Goal: Task Accomplishment & Management: Use online tool/utility

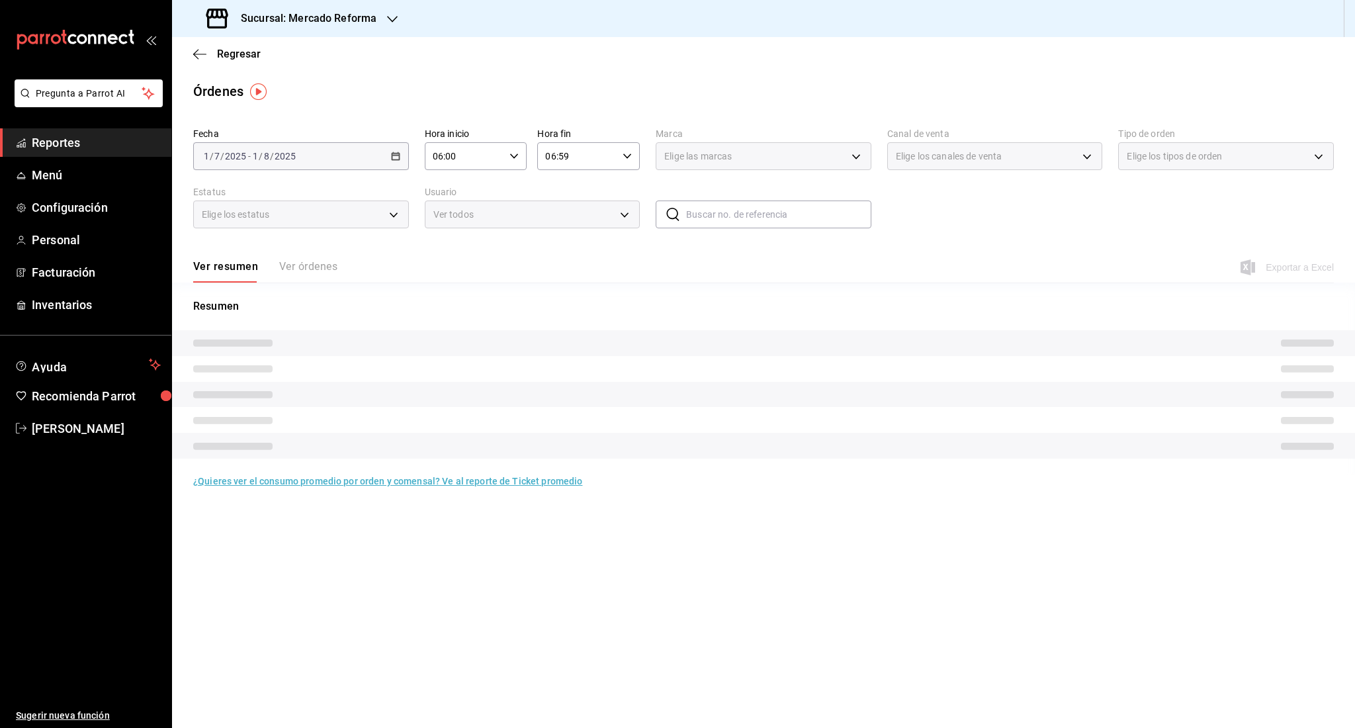
click at [93, 136] on span "Reportes" at bounding box center [96, 143] width 129 height 18
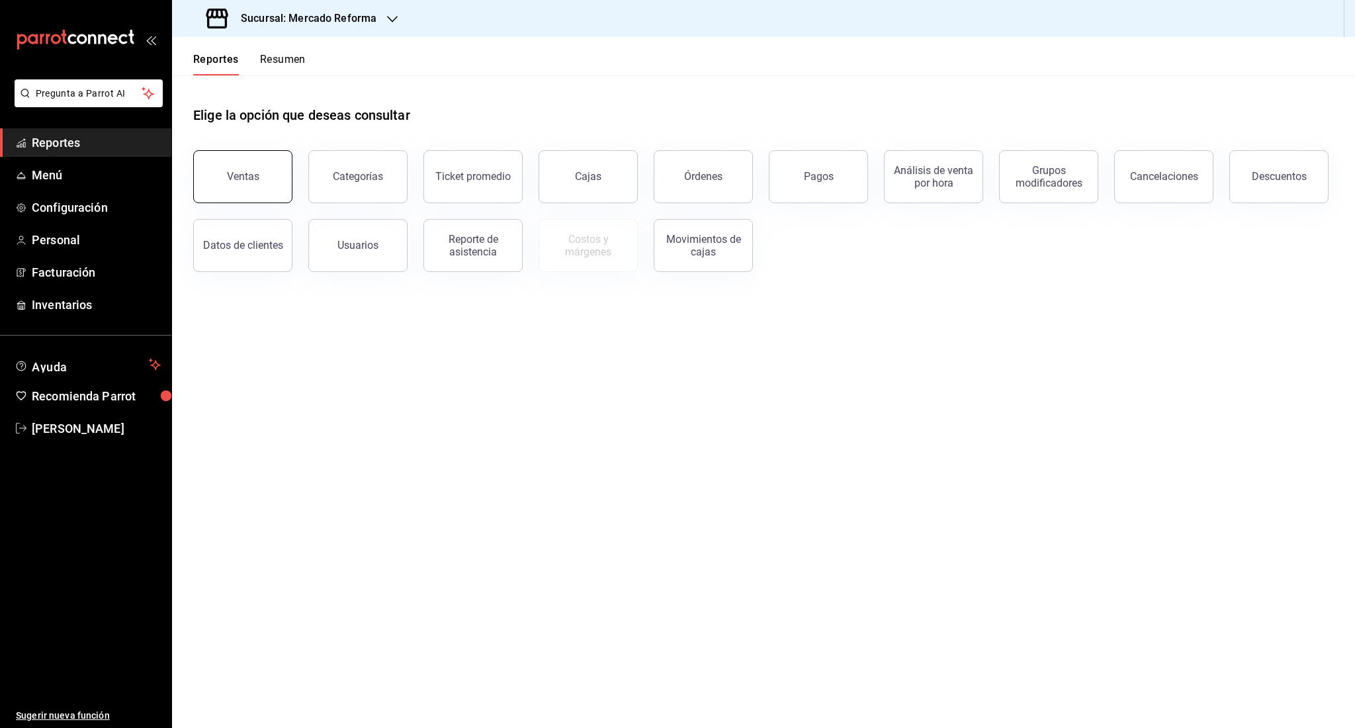
click at [240, 190] on button "Ventas" at bounding box center [242, 176] width 99 height 53
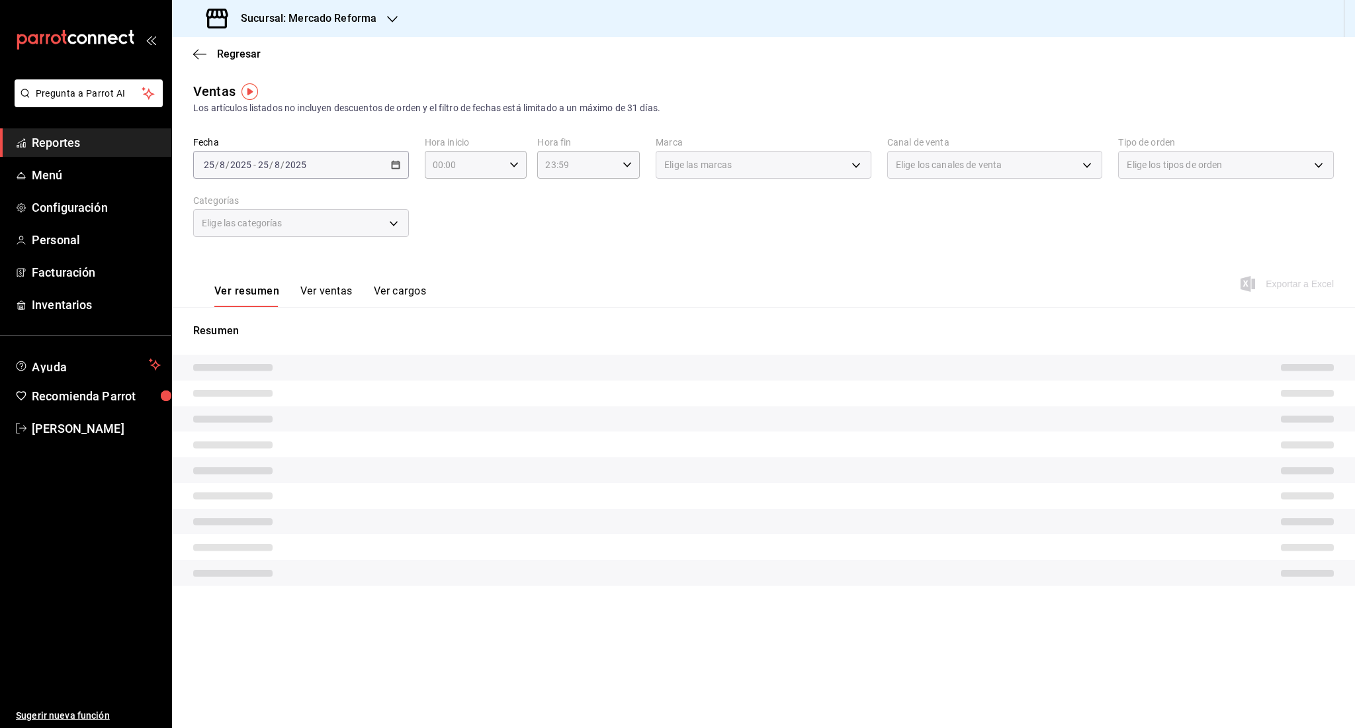
click at [236, 173] on div "[DATE] [DATE] - [DATE] [DATE]" at bounding box center [301, 165] width 216 height 28
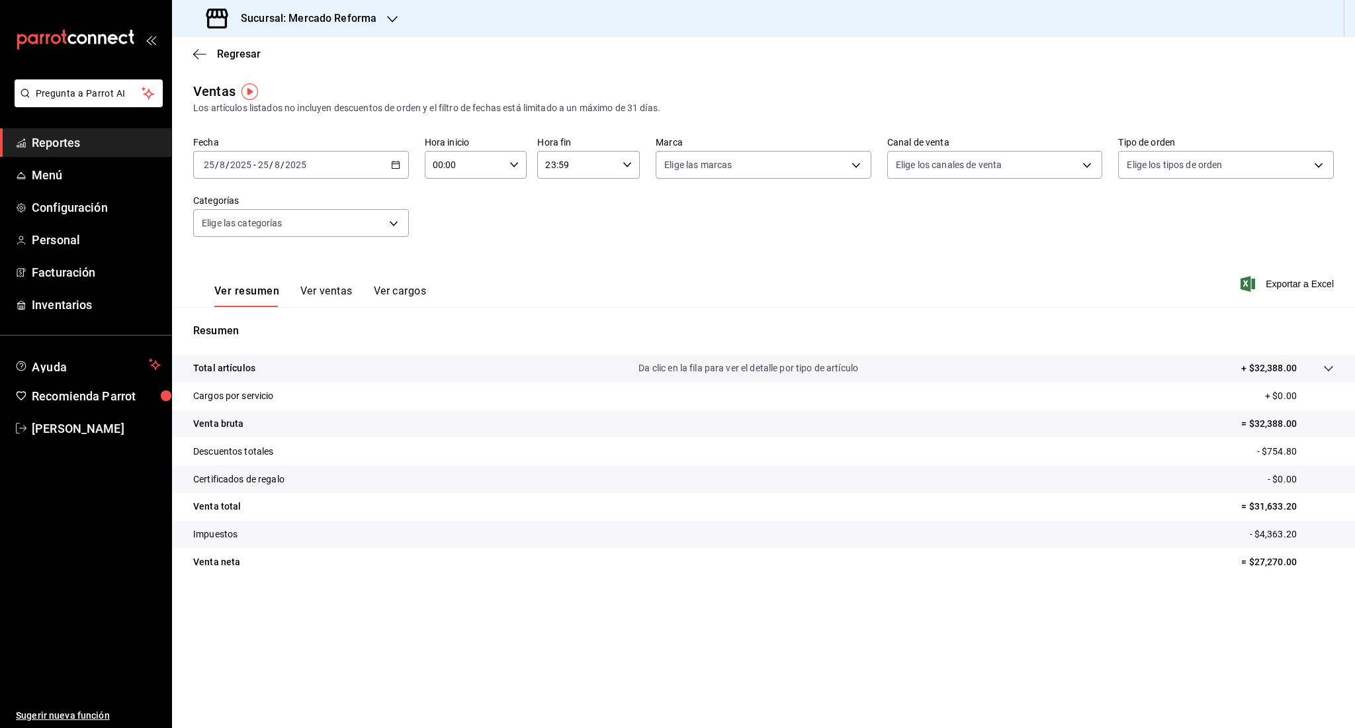
click at [236, 173] on div "[DATE] [DATE] - [DATE] [DATE]" at bounding box center [301, 165] width 216 height 28
click at [244, 318] on span "Rango de fechas" at bounding box center [255, 324] width 103 height 14
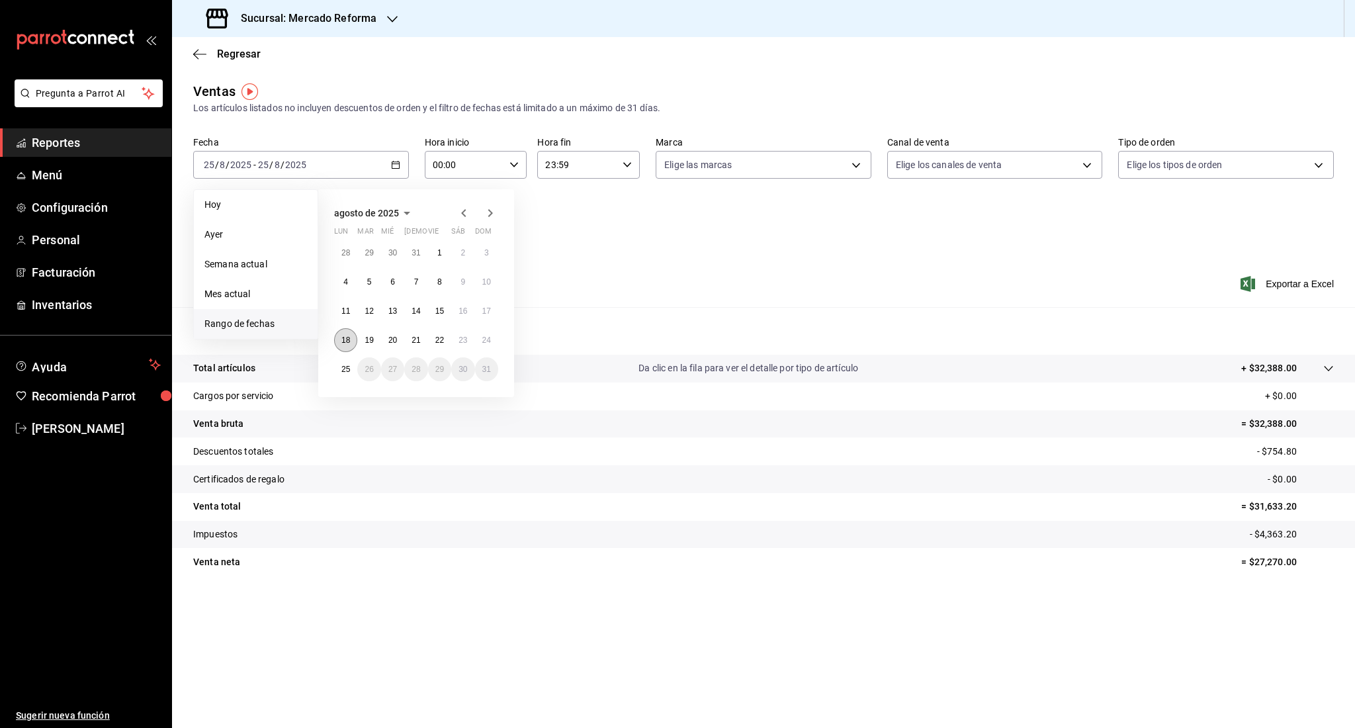
click at [347, 341] on abbr "18" at bounding box center [345, 340] width 9 height 9
click at [349, 367] on abbr "25" at bounding box center [345, 369] width 9 height 9
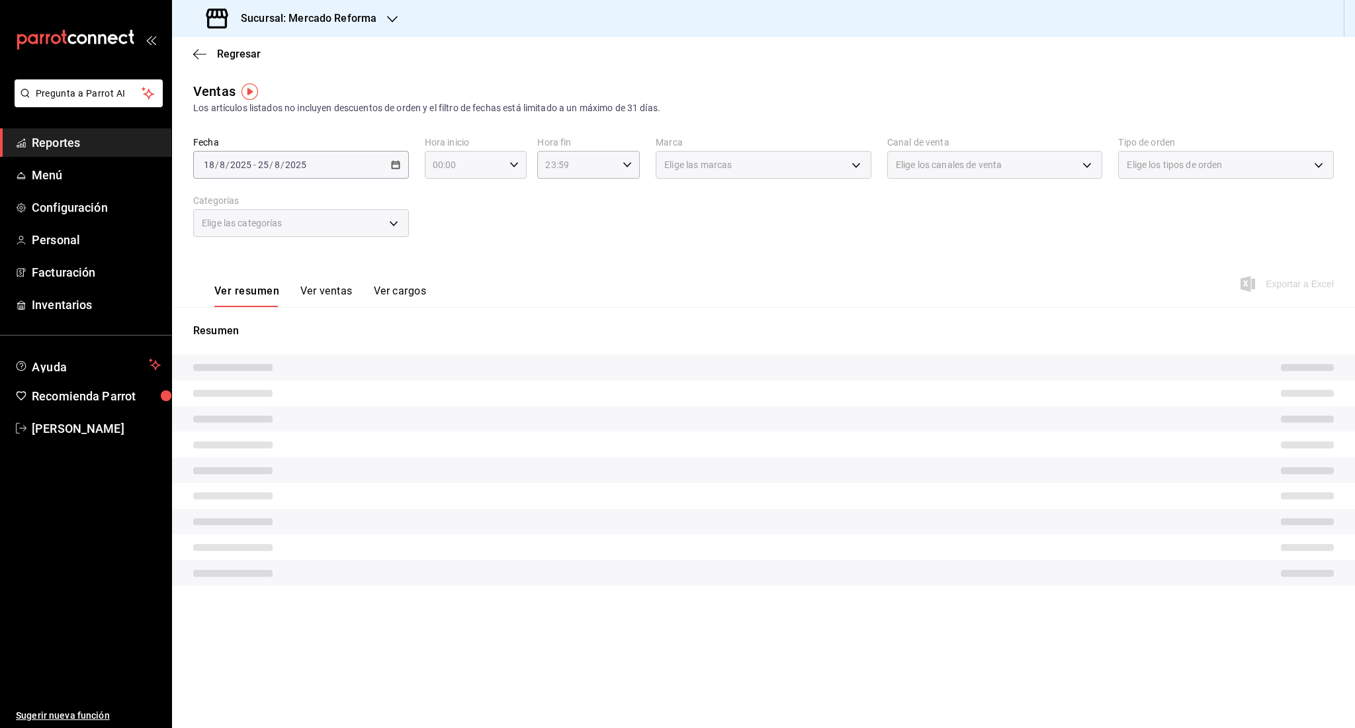
click at [511, 165] on icon "button" at bounding box center [514, 164] width 9 height 9
click at [458, 193] on button "05" at bounding box center [451, 187] width 46 height 26
type input "05:00"
click at [614, 218] on div at bounding box center [677, 364] width 1355 height 728
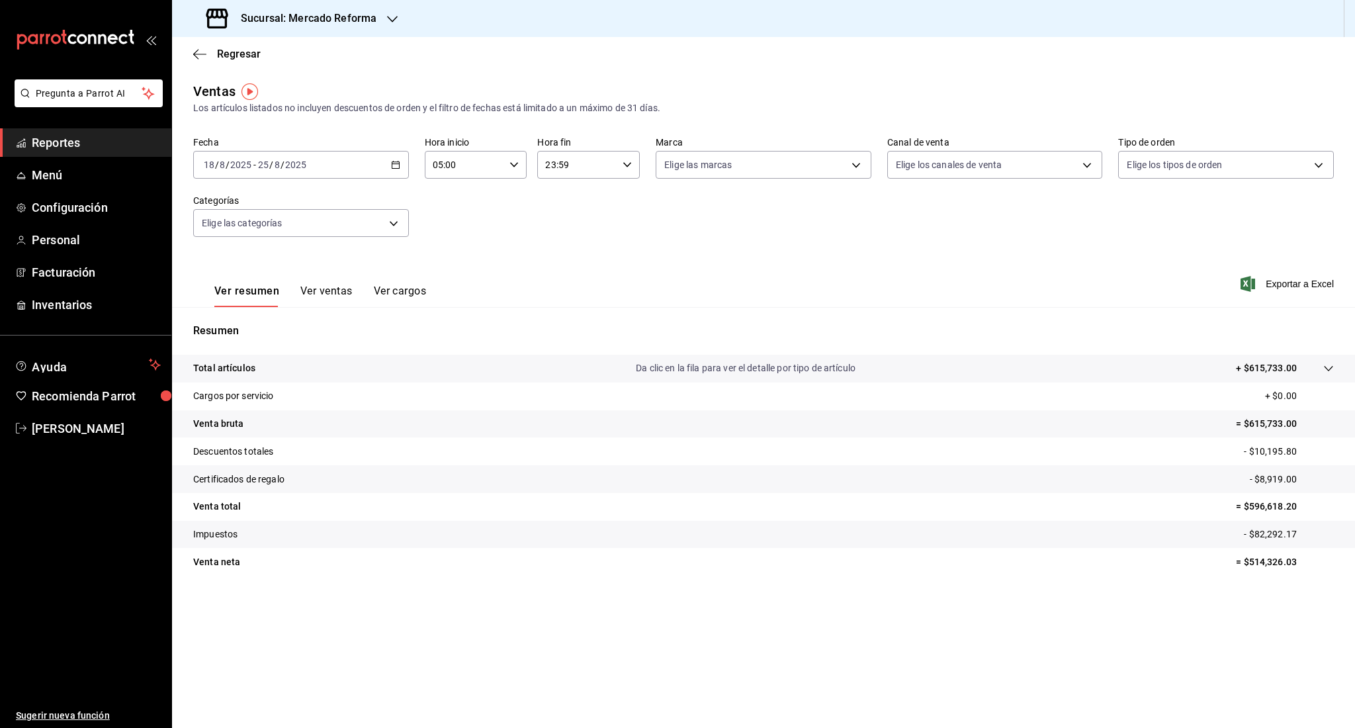
click at [590, 167] on input "23:59" at bounding box center [577, 165] width 80 height 26
click at [565, 218] on button "05" at bounding box center [563, 213] width 46 height 26
type input "05:59"
click at [797, 260] on div at bounding box center [677, 364] width 1355 height 728
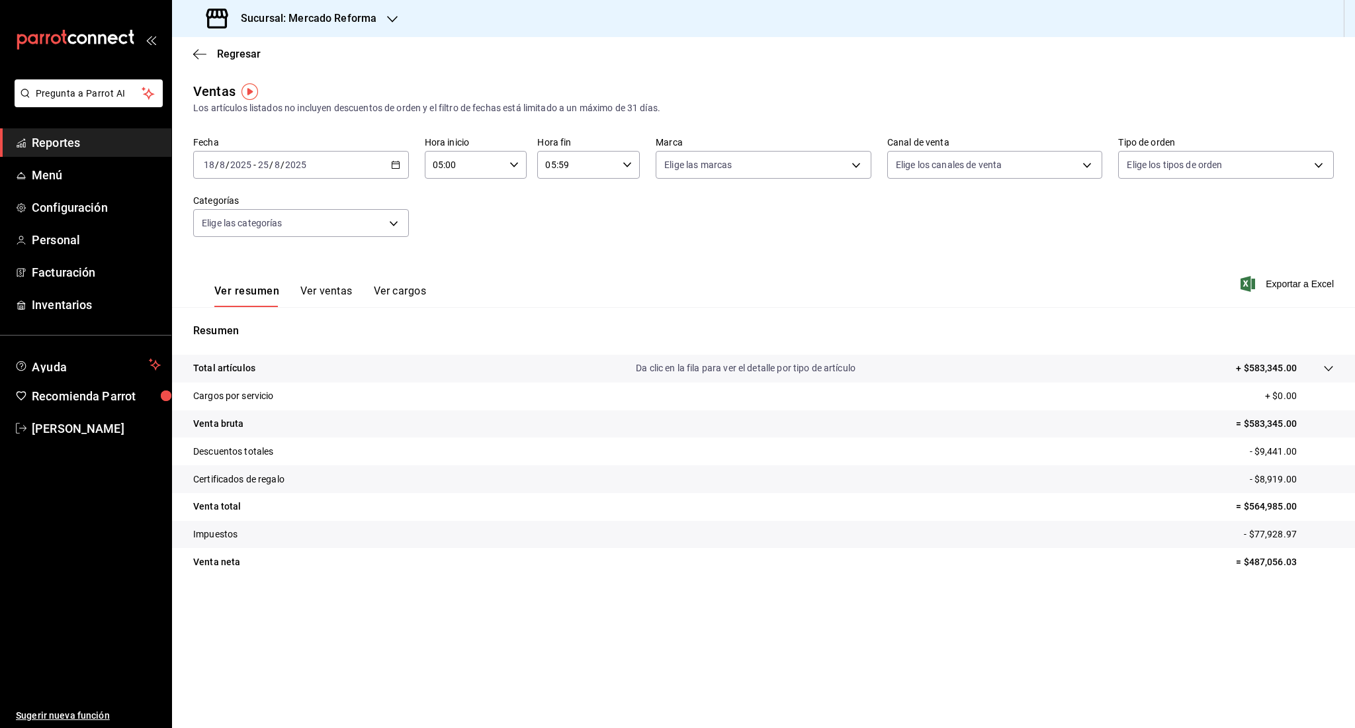
click at [752, 239] on div "Fecha [DATE] [DATE] - [DATE] [DATE] Hora inicio 05:00 Hora inicio Hora fin 05:5…" at bounding box center [763, 194] width 1141 height 116
click at [1307, 287] on span "Exportar a Excel" at bounding box center [1288, 284] width 91 height 16
